Goal: Information Seeking & Learning: Find specific fact

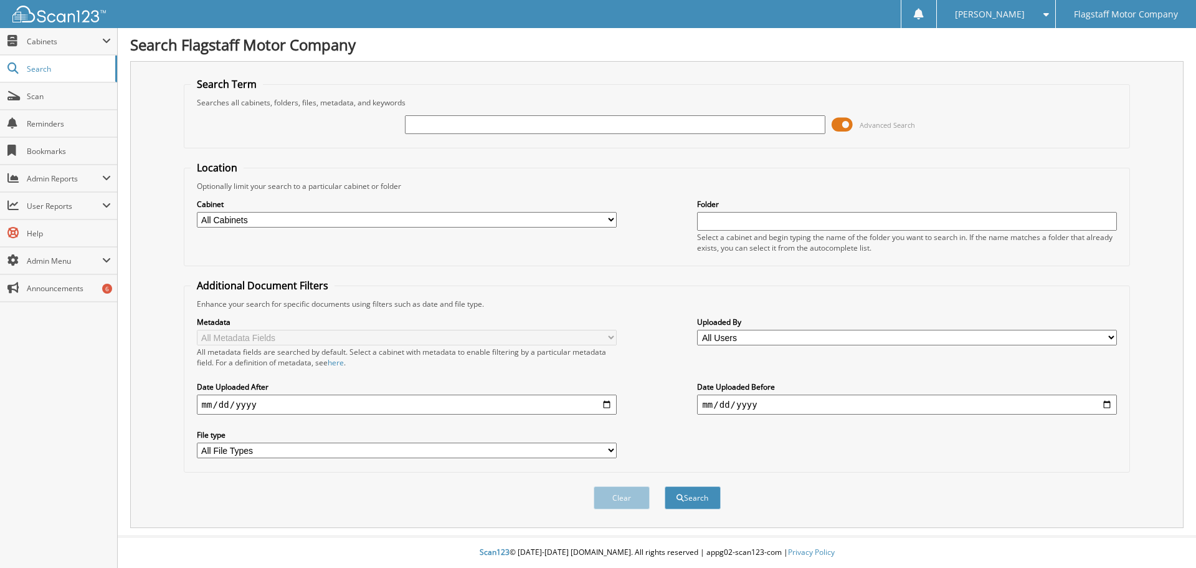
type input "n"
click at [665, 486] on button "Search" at bounding box center [693, 497] width 56 height 23
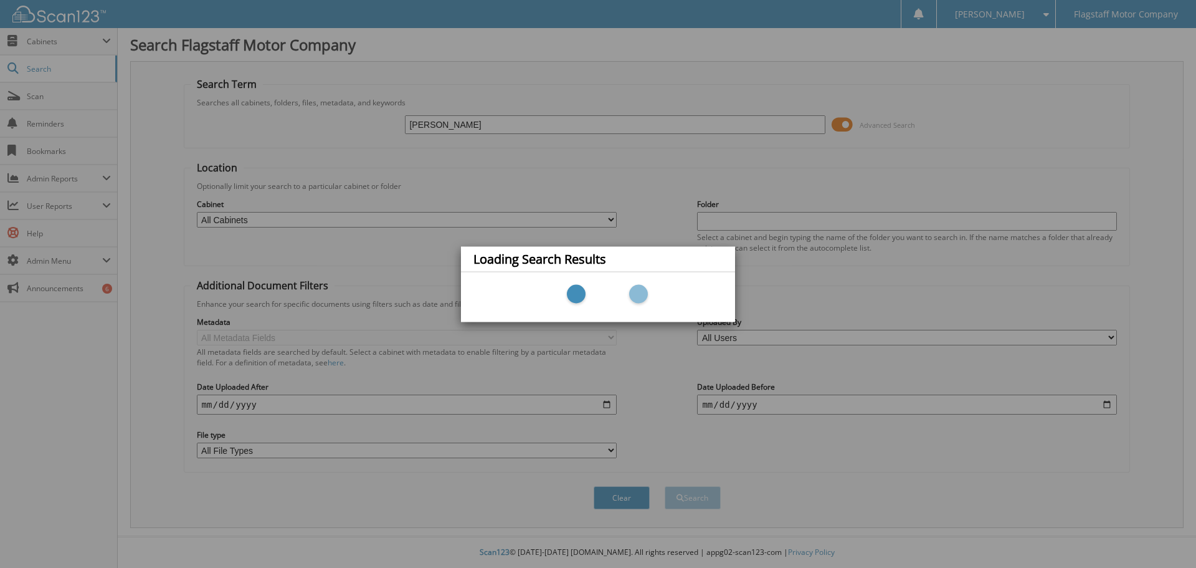
type input "[PERSON_NAME]"
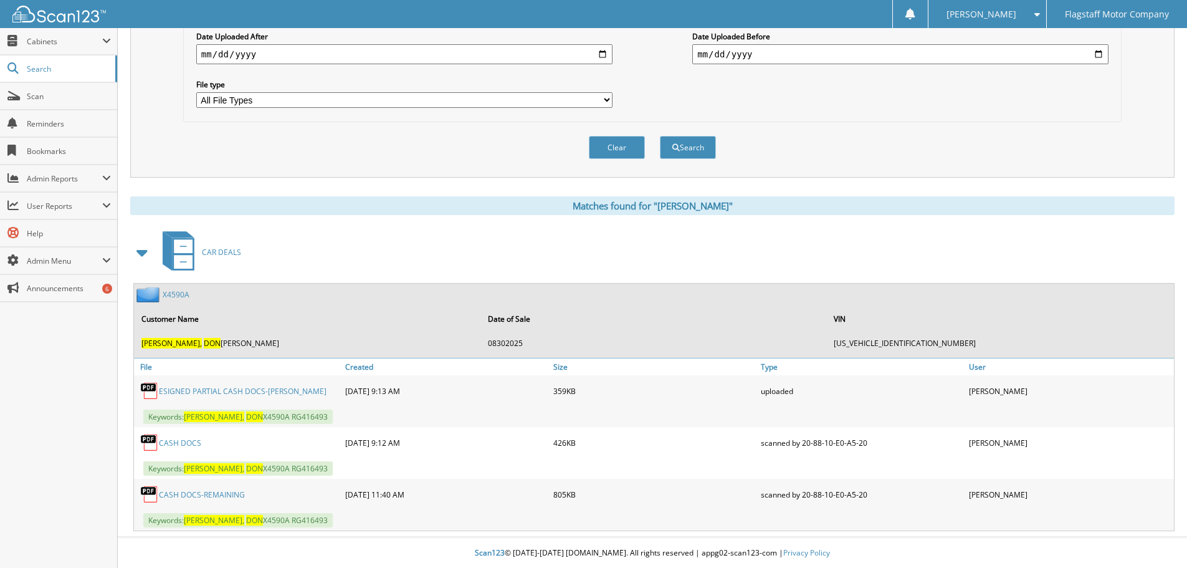
scroll to position [351, 0]
click at [184, 298] on link "X4590A" at bounding box center [176, 293] width 27 height 11
